Goal: Task Accomplishment & Management: Manage account settings

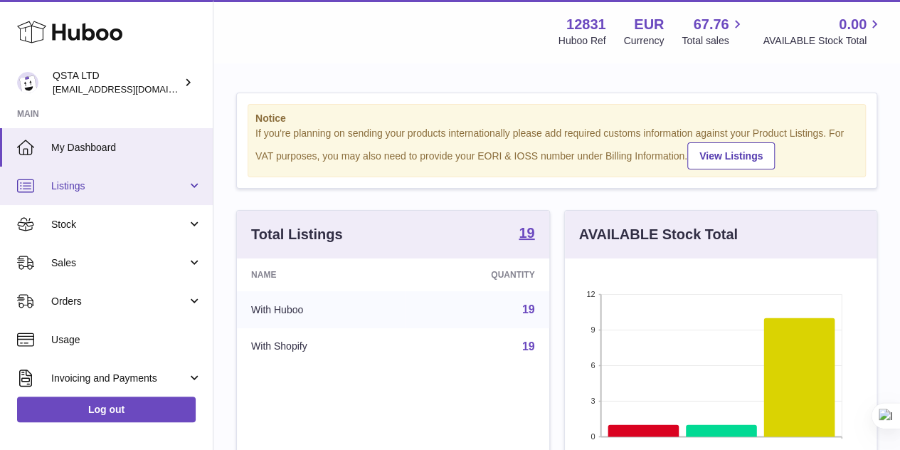
scroll to position [222, 317]
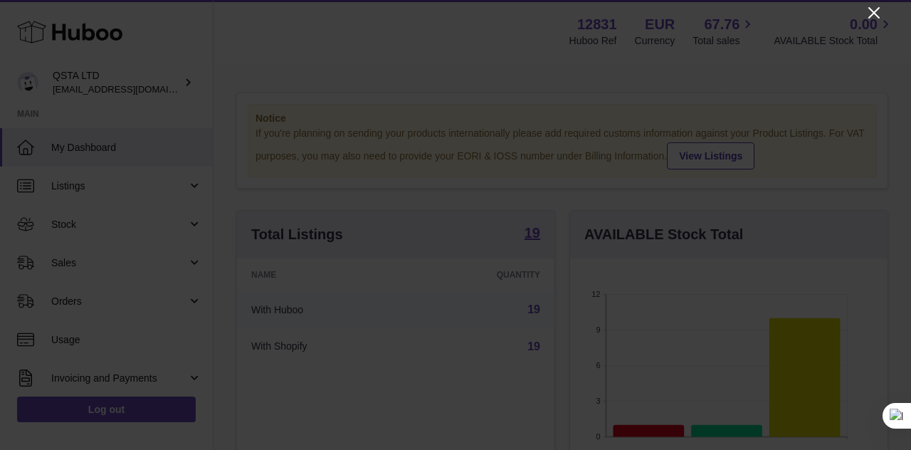
click at [874, 18] on icon "Close" at bounding box center [873, 12] width 17 height 17
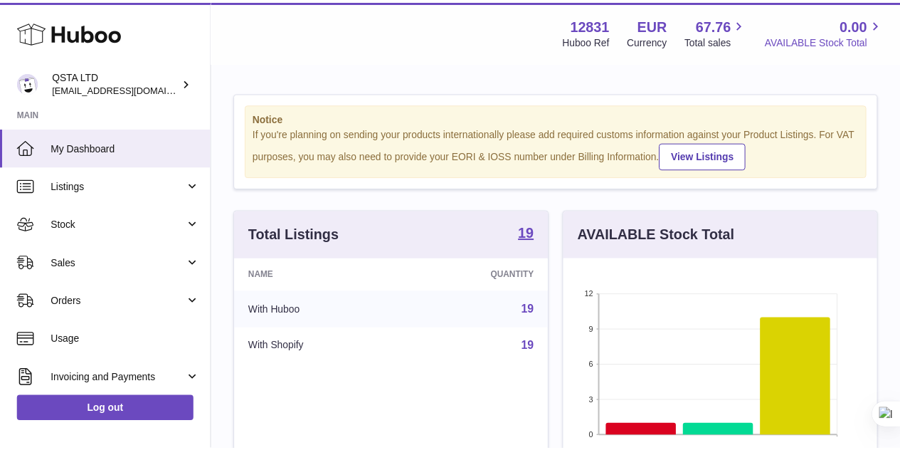
scroll to position [711464, 711373]
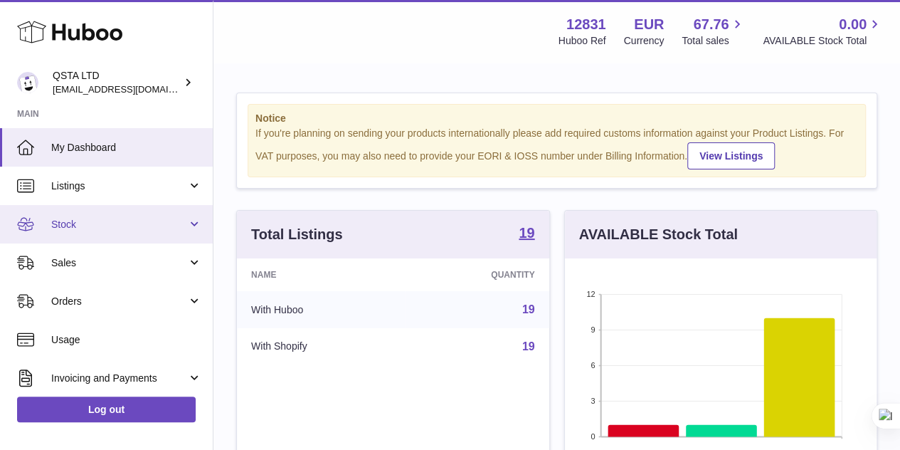
click at [164, 223] on span "Stock" at bounding box center [119, 225] width 136 height 14
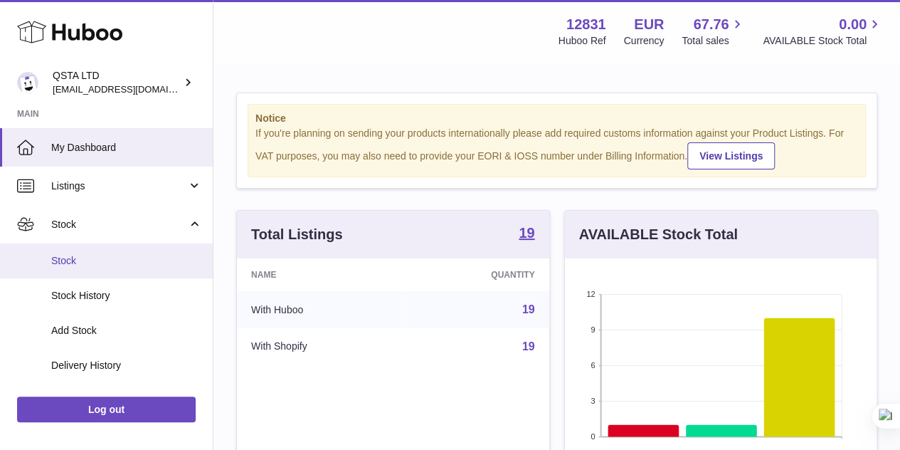
click at [142, 273] on link "Stock" at bounding box center [106, 260] width 213 height 35
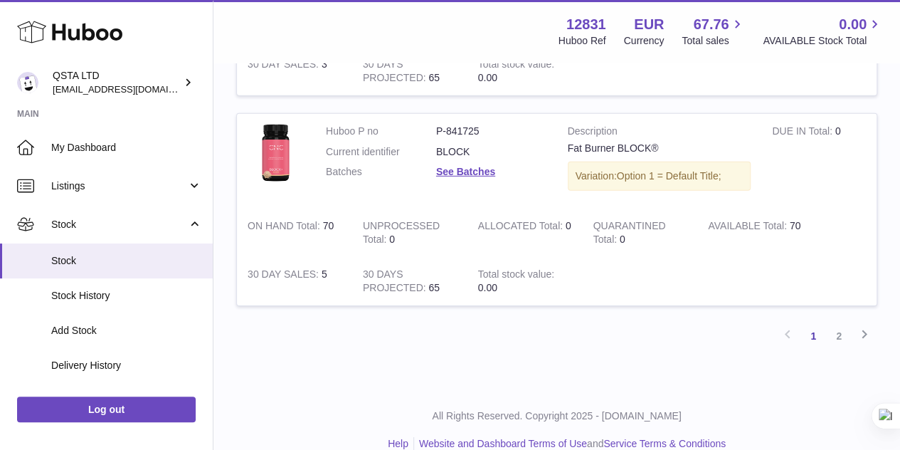
scroll to position [2099, 0]
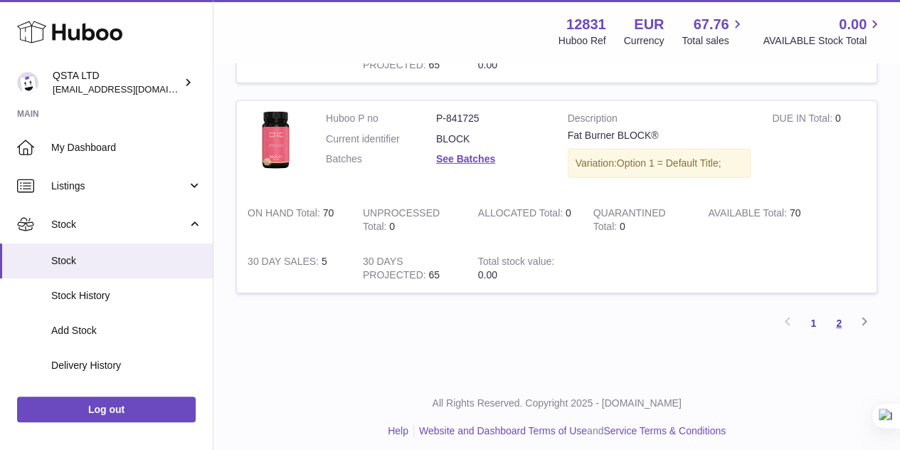
click at [833, 318] on link "2" at bounding box center [839, 323] width 26 height 26
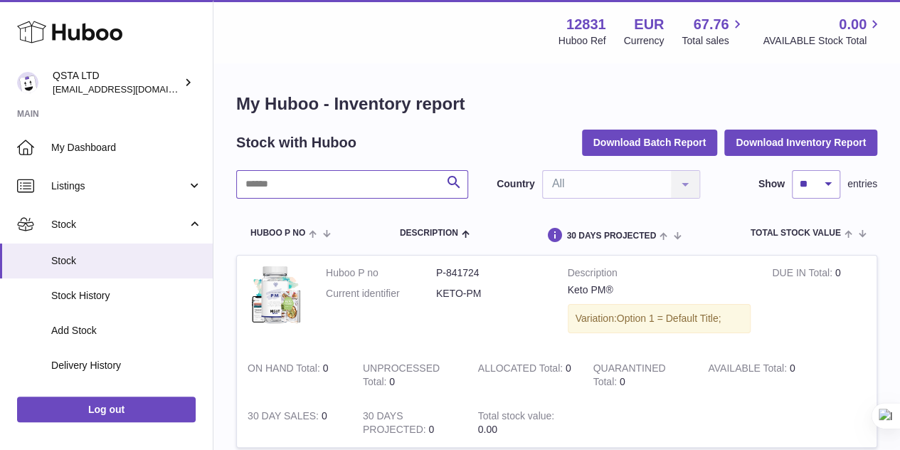
click at [357, 185] on input "text" at bounding box center [352, 184] width 232 height 28
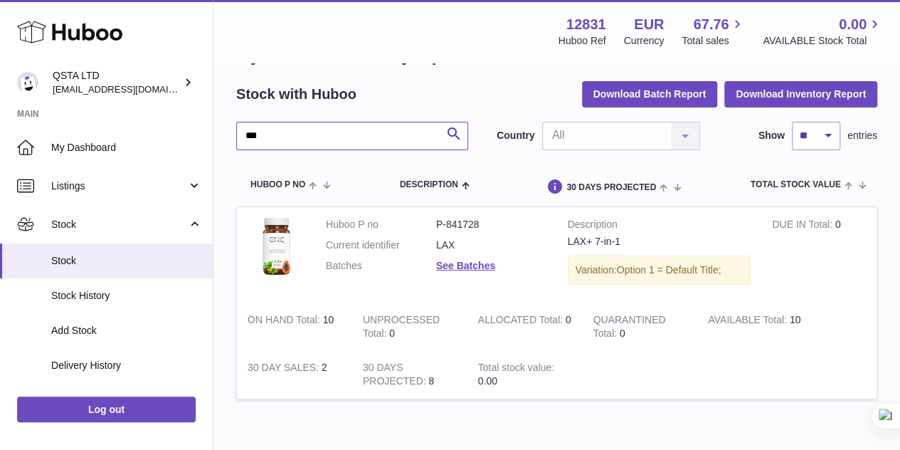
scroll to position [71, 0]
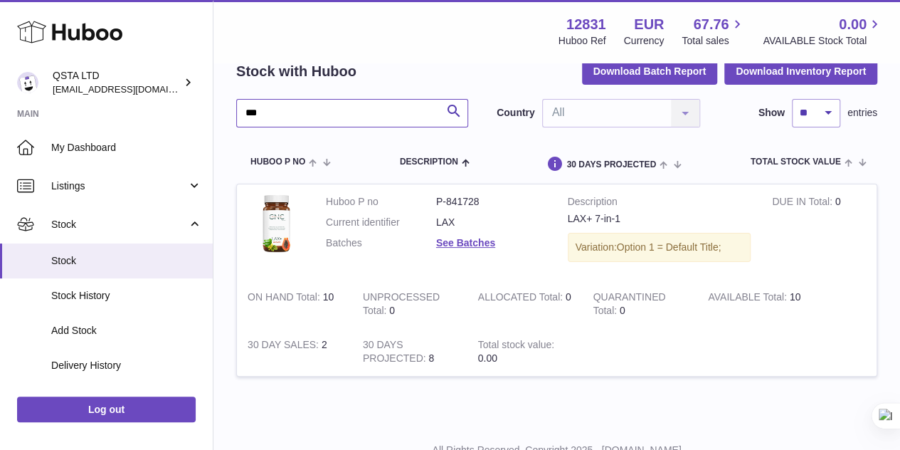
type input "***"
